Goal: Information Seeking & Learning: Learn about a topic

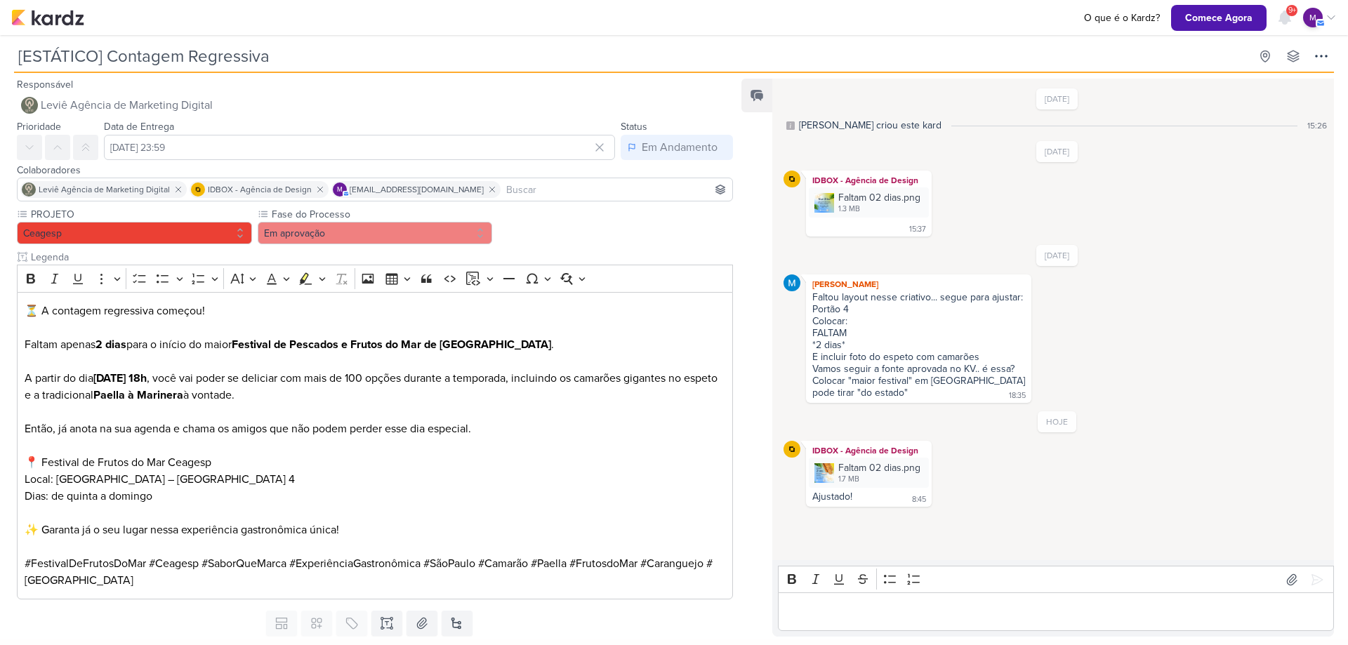
scroll to position [24, 0]
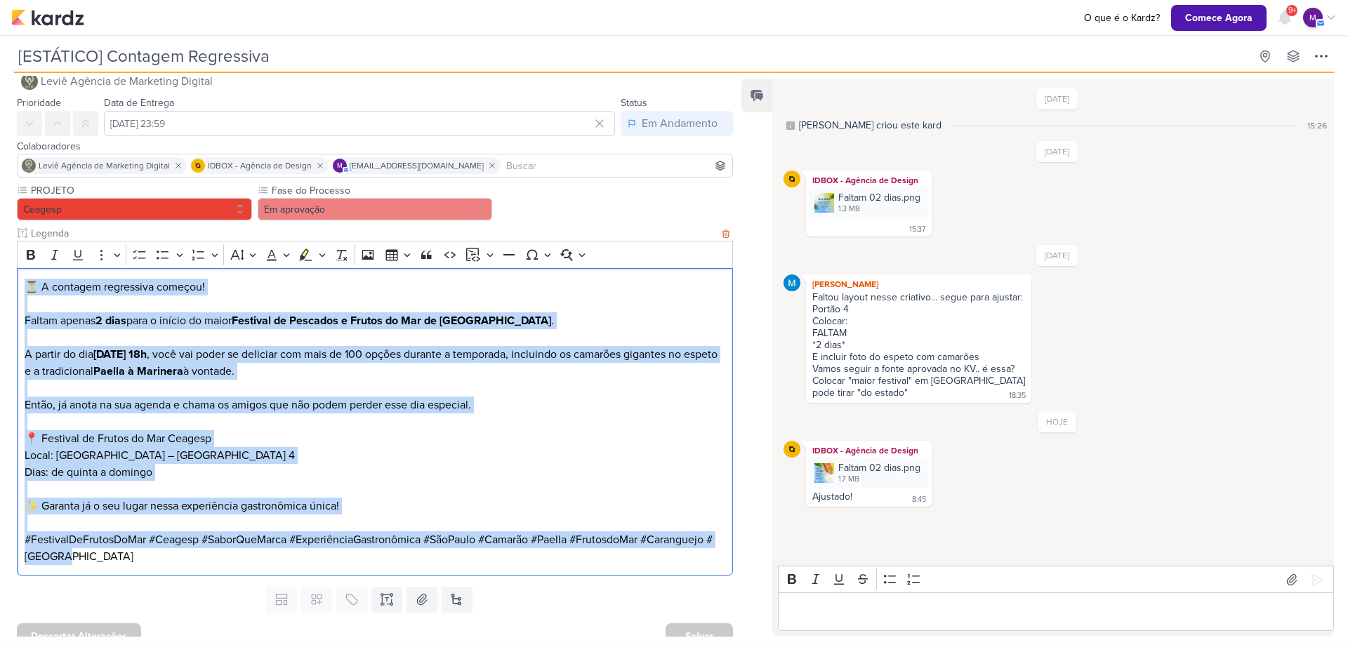
drag, startPoint x: 19, startPoint y: 283, endPoint x: 216, endPoint y: 556, distance: 336.9
click at [216, 556] on div "⏳ A contagem regressiva começou! Faltam apenas 2 dias para o início do maior Fe…" at bounding box center [375, 422] width 716 height 308
copy div "⏳ A contagem regressiva começou! Faltam apenas 2 dias para o início do maior Fe…"
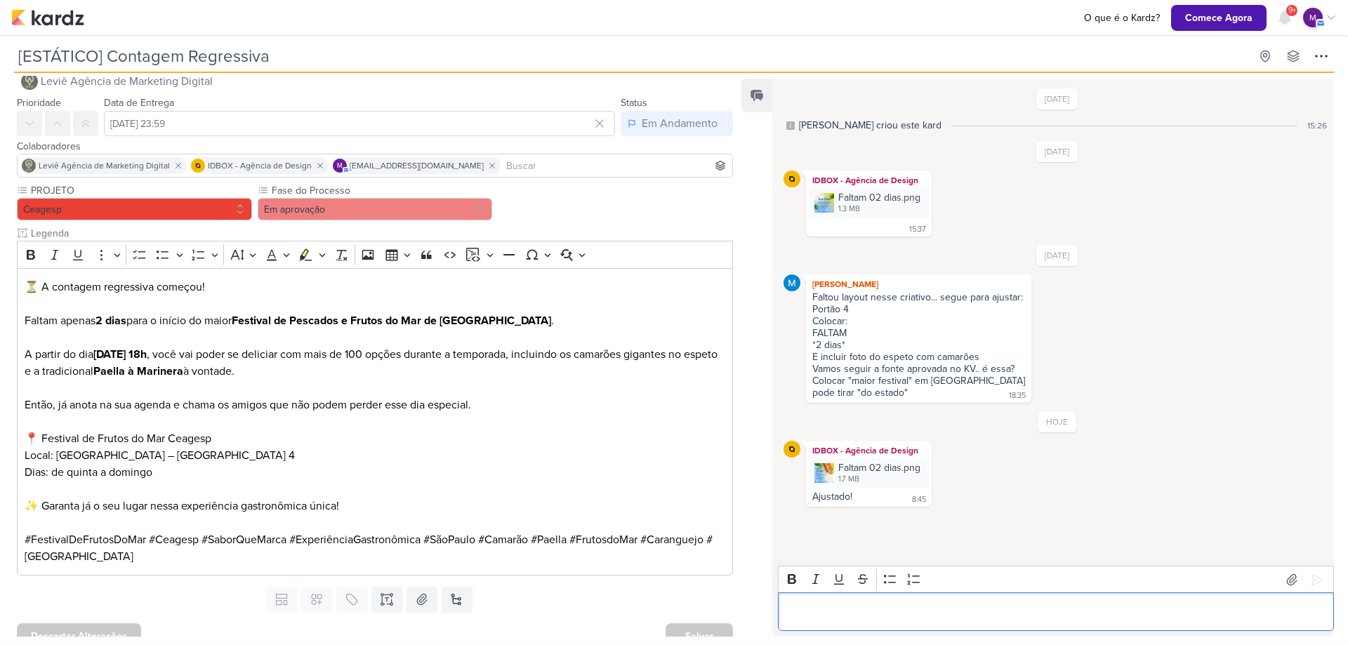
click at [899, 597] on div "Editor editing area: main" at bounding box center [1056, 612] width 556 height 39
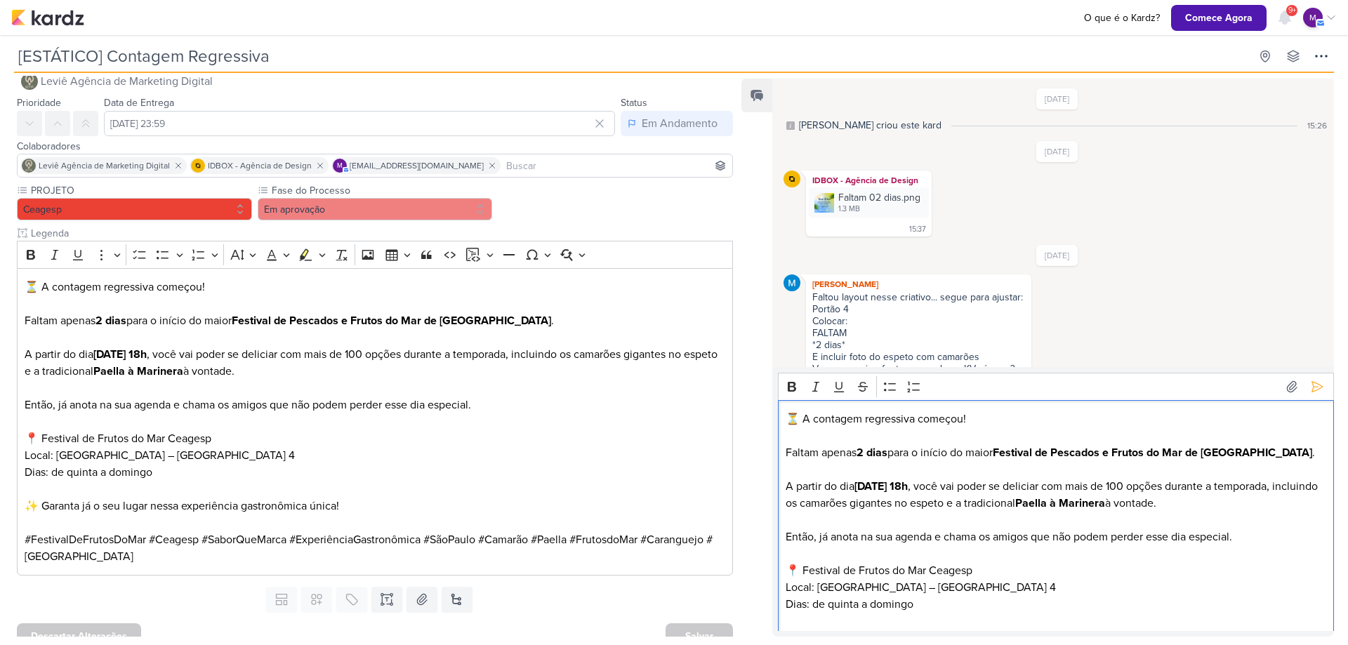
scroll to position [145, 0]
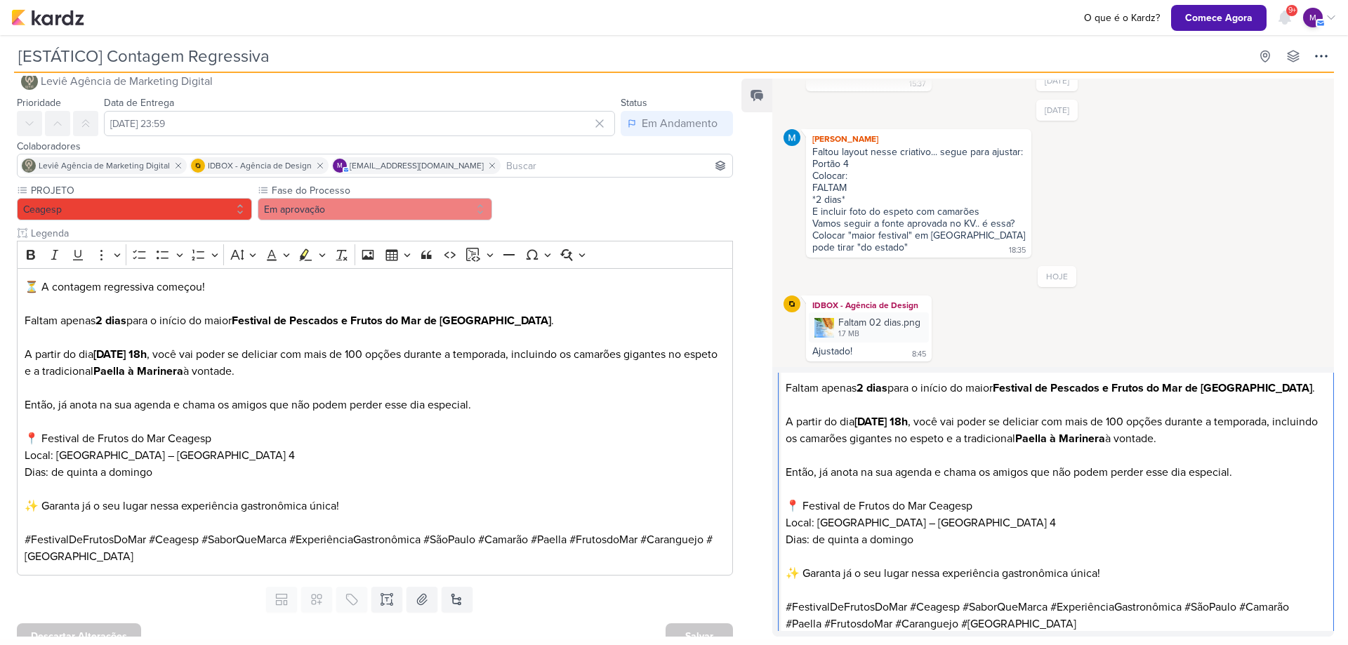
click at [804, 571] on p "✨ Garanta já o seu lugar nessa experiência gastronômica única!" at bounding box center [1056, 573] width 541 height 17
drag, startPoint x: 1327, startPoint y: 550, endPoint x: 1330, endPoint y: 586, distance: 35.2
click at [1330, 586] on div "Rich Text Editor Bold Italic Underline Strikethrough Bulleted List Numbered Lis…" at bounding box center [1056, 502] width 556 height 258
click at [1276, 578] on p "✨ Faça a sua reserva e garanta já o seu lugar nessa experiência gastronômica ún…" at bounding box center [1056, 573] width 541 height 17
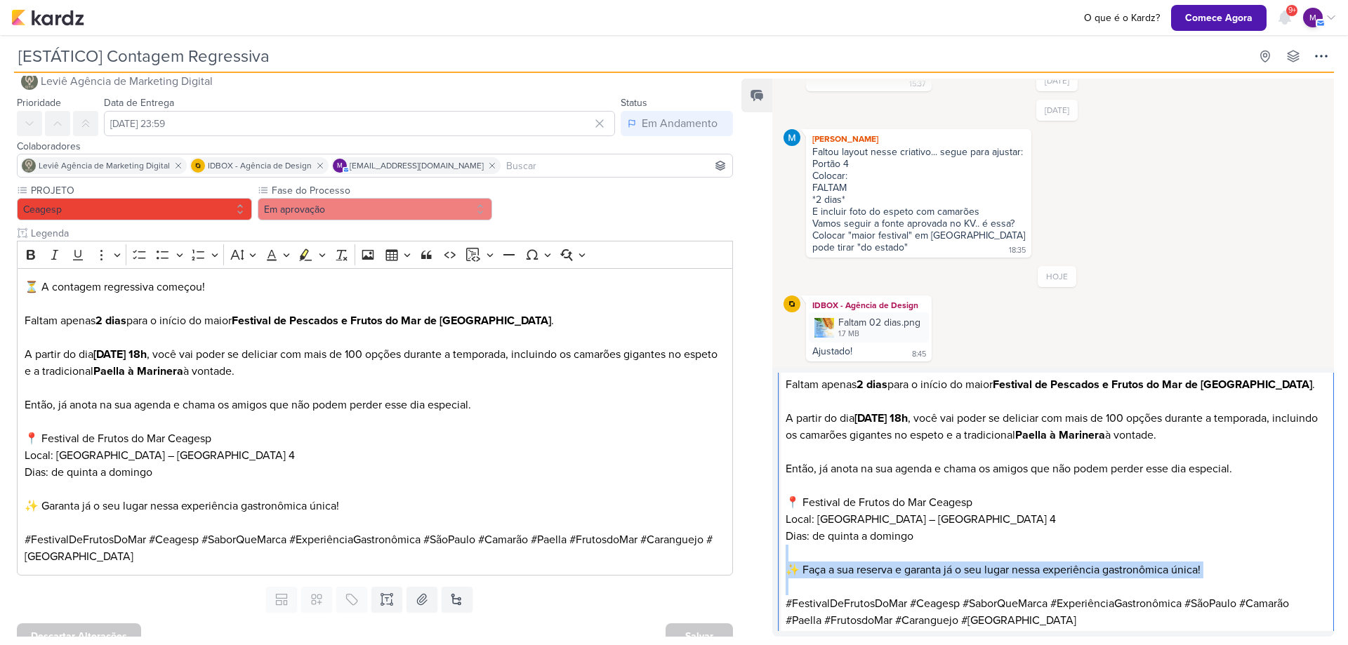
scroll to position [77, 0]
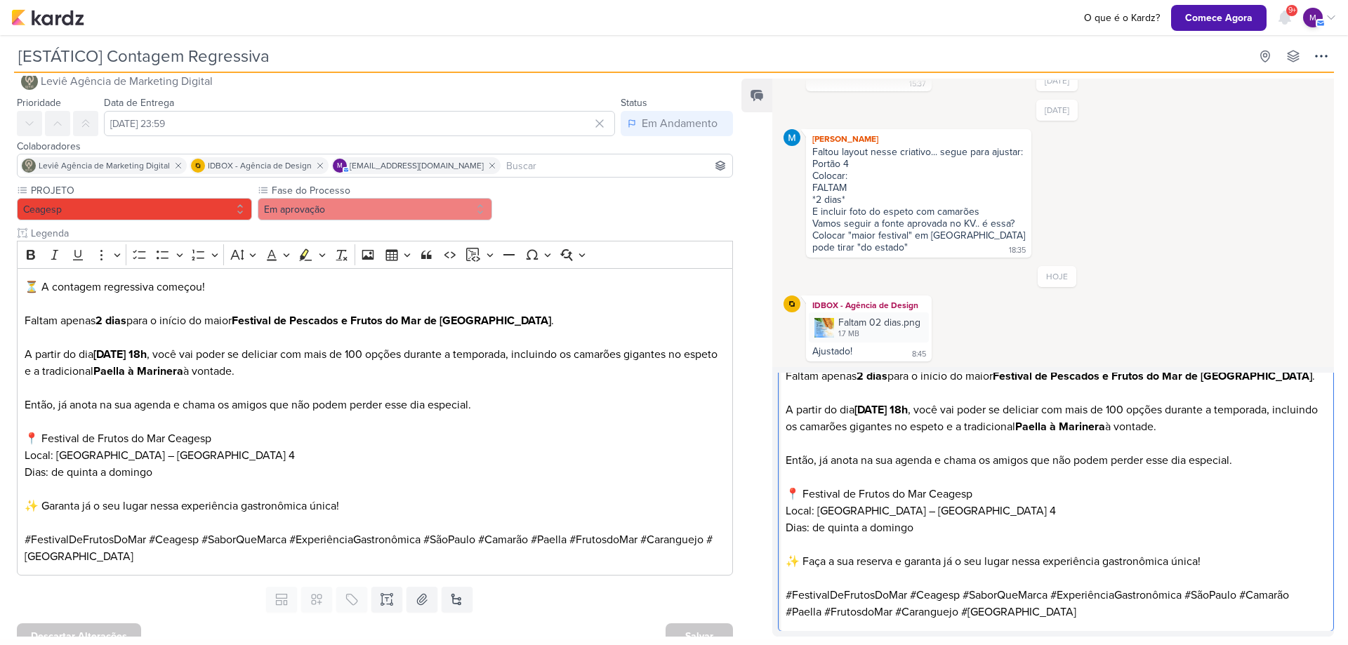
click at [1064, 609] on p "#FestivalDeFrutosDoMar #Ceagesp #SaborQueMarca #ExperiênciaGastronômica #SãoPau…" at bounding box center [1056, 604] width 541 height 34
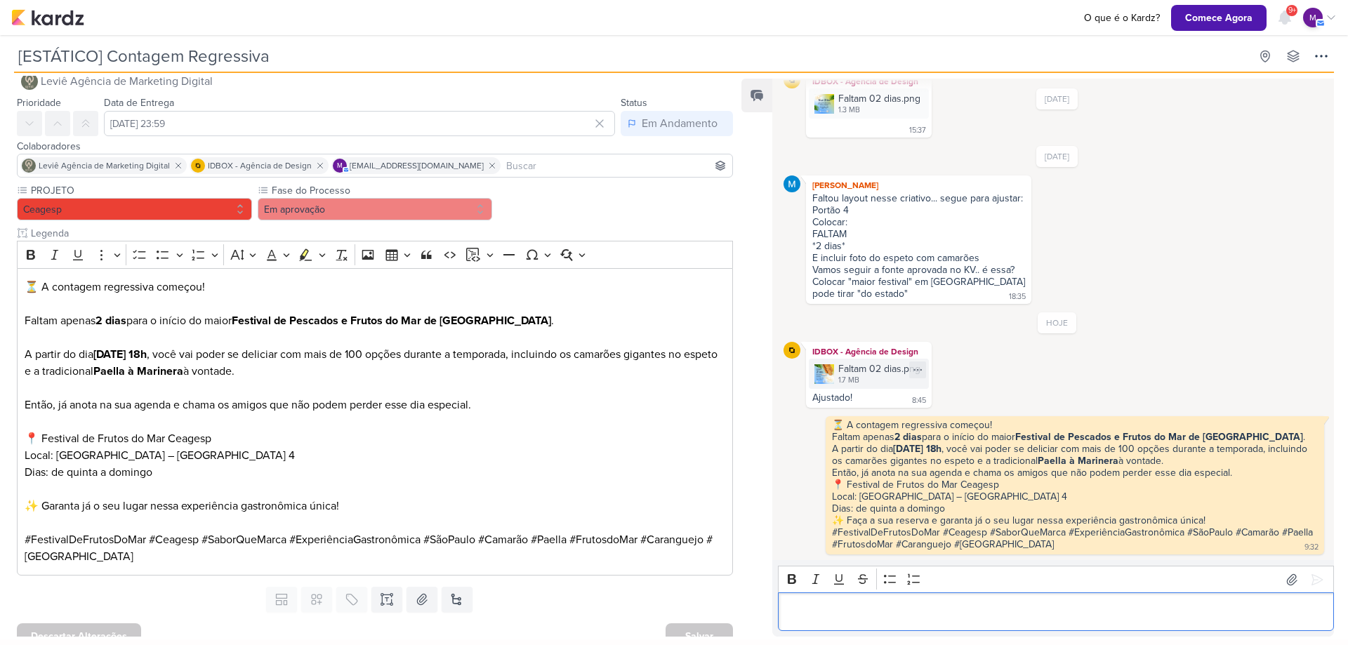
click at [867, 375] on div "1.7 MB" at bounding box center [879, 380] width 82 height 11
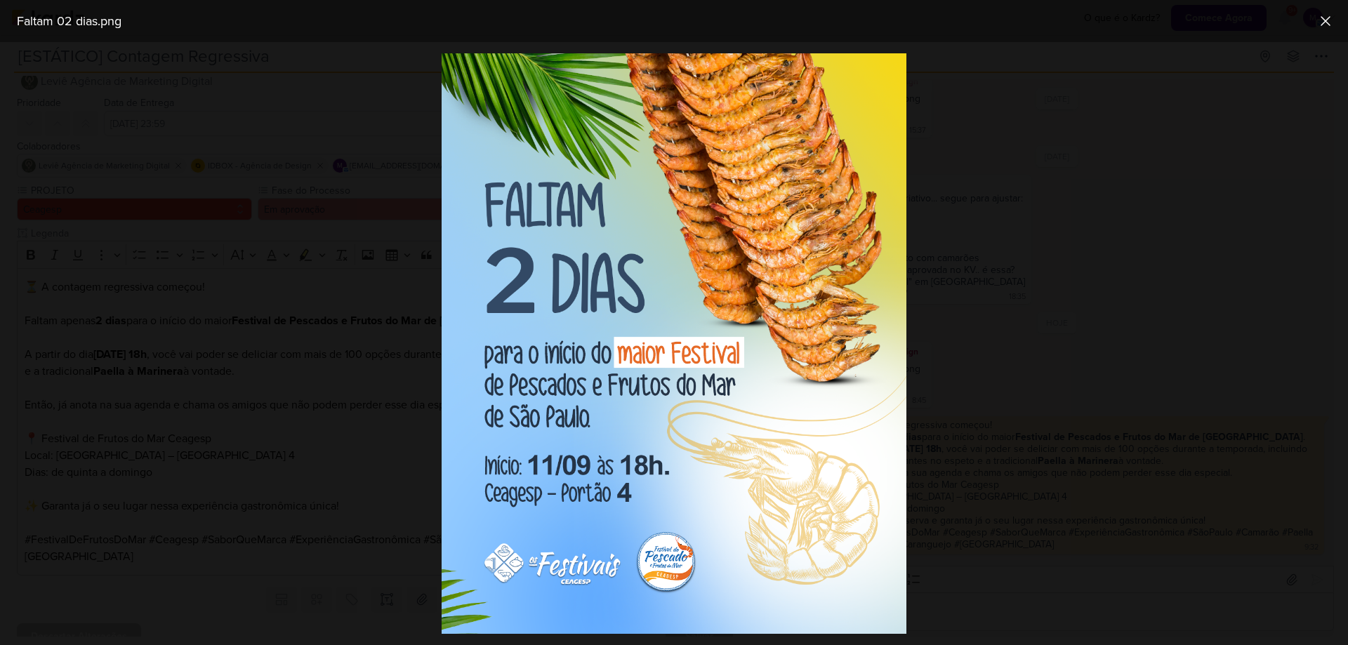
click at [1099, 428] on div at bounding box center [674, 343] width 1348 height 603
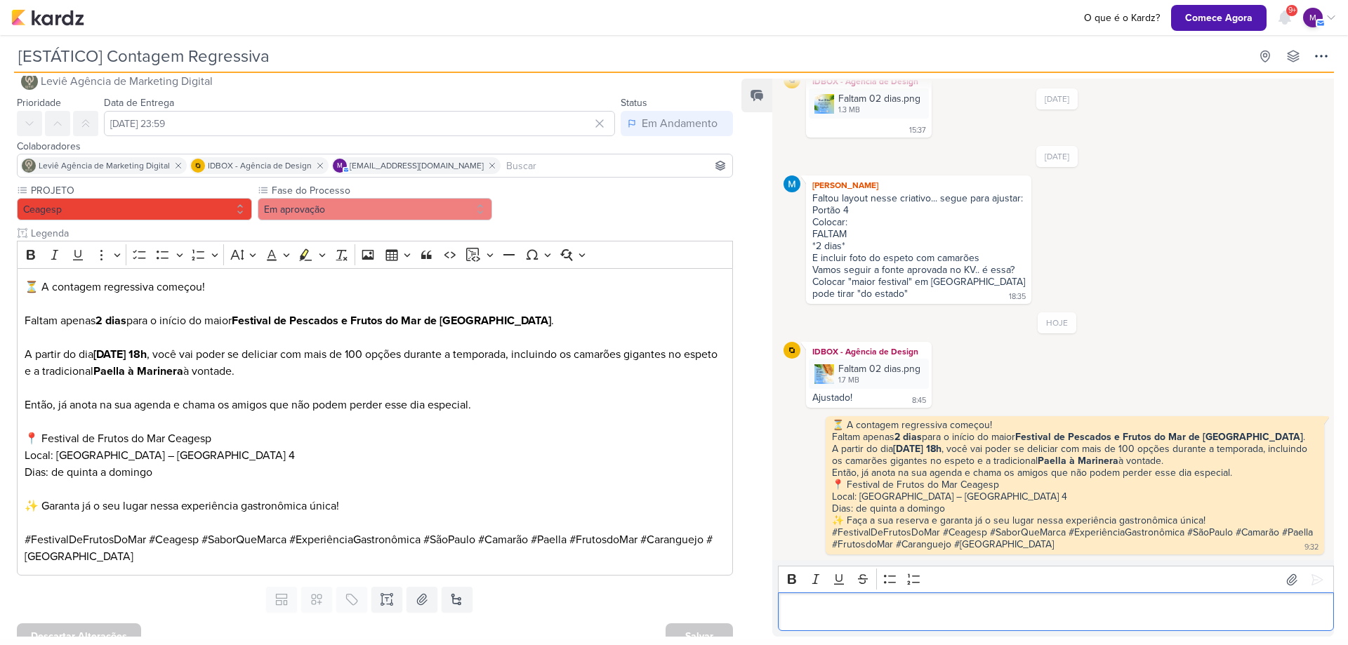
click at [873, 610] on p "Editor editing area: main" at bounding box center [1056, 612] width 541 height 17
click at [1314, 579] on icon at bounding box center [1317, 580] width 14 height 14
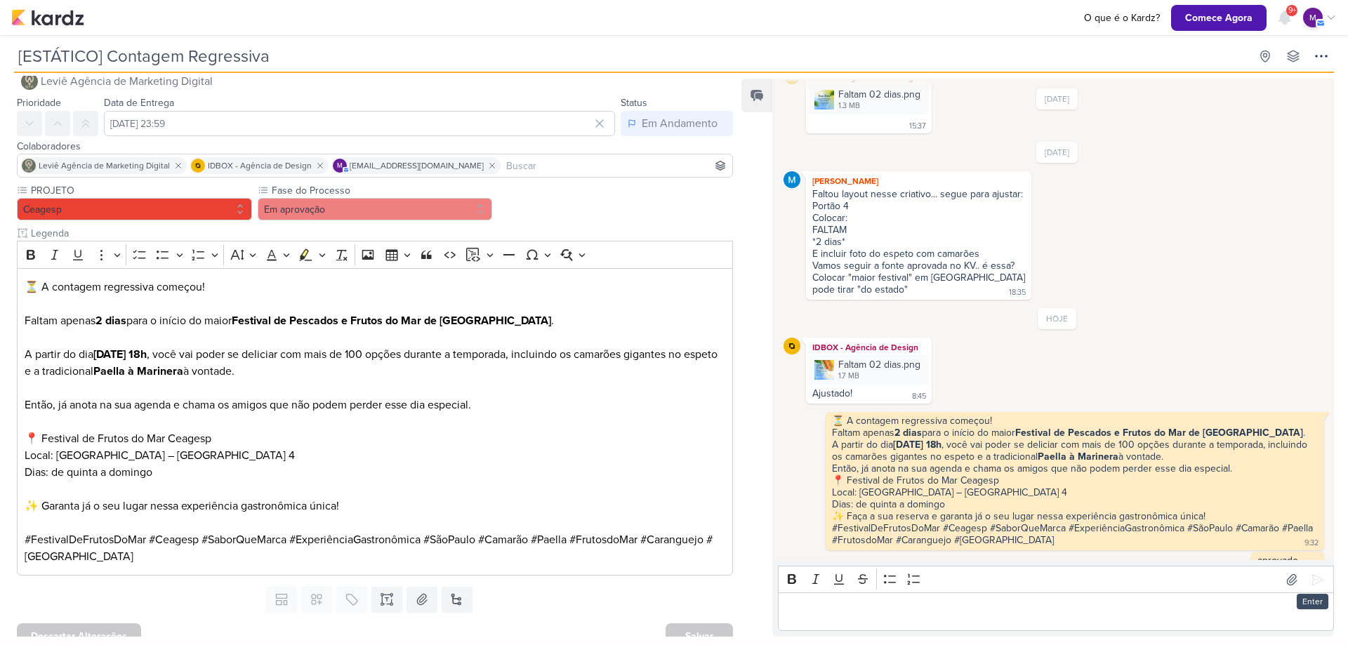
scroll to position [124, 0]
